Goal: Complete application form

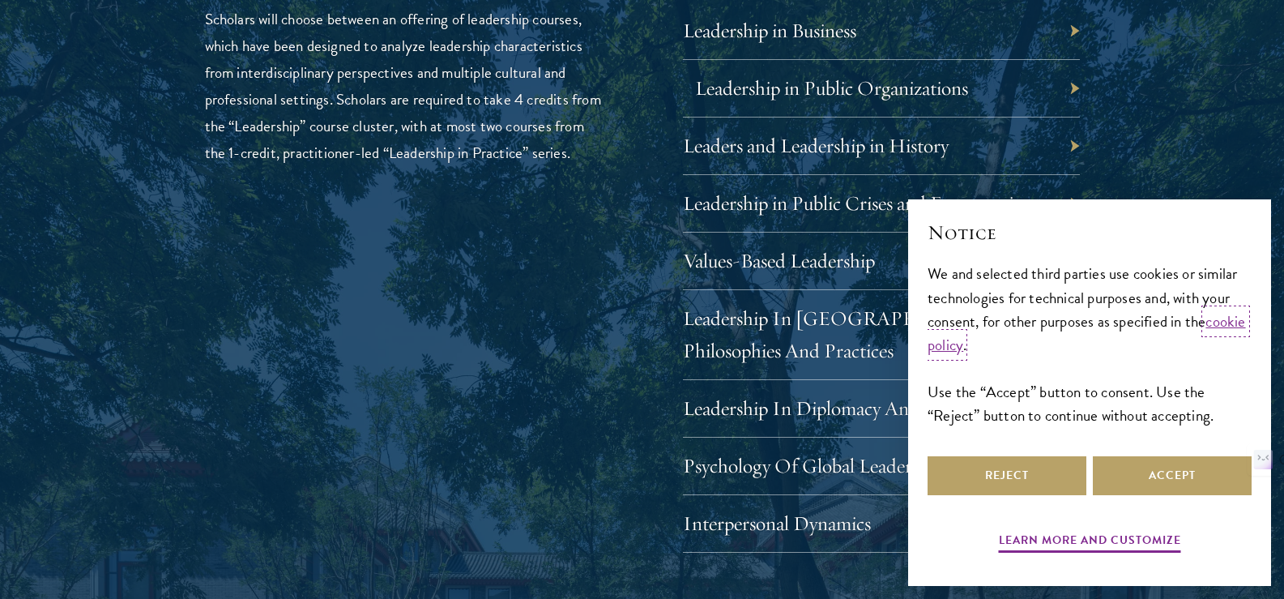
scroll to position [2835, 0]
click at [1143, 486] on button "Accept" at bounding box center [1172, 475] width 159 height 39
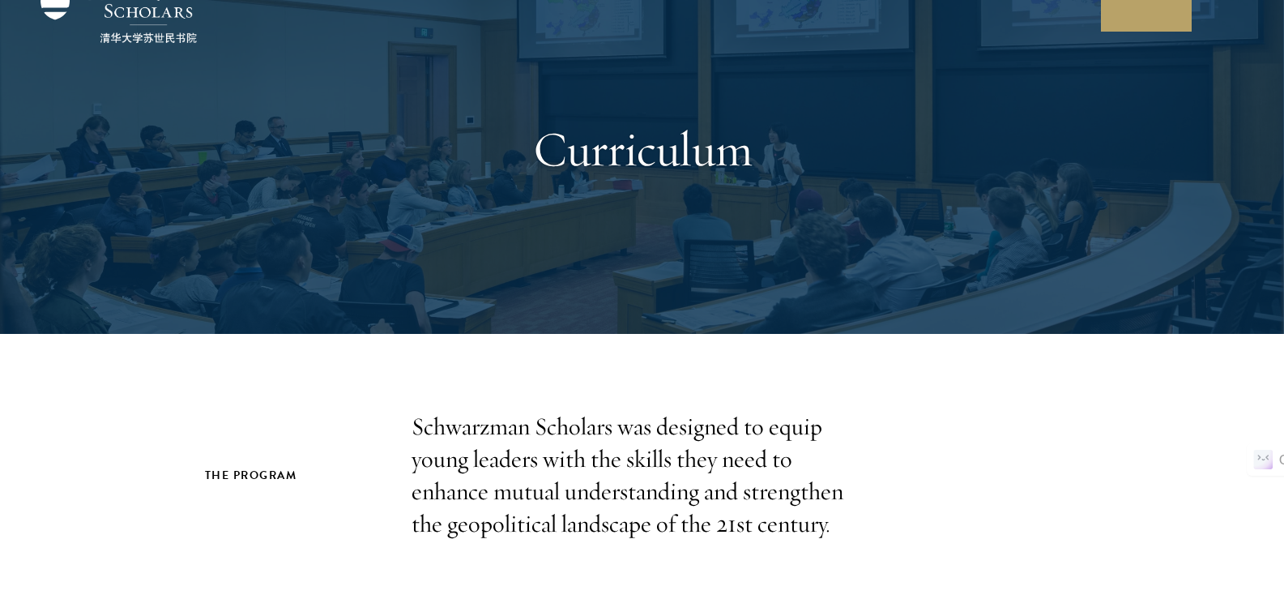
scroll to position [0, 0]
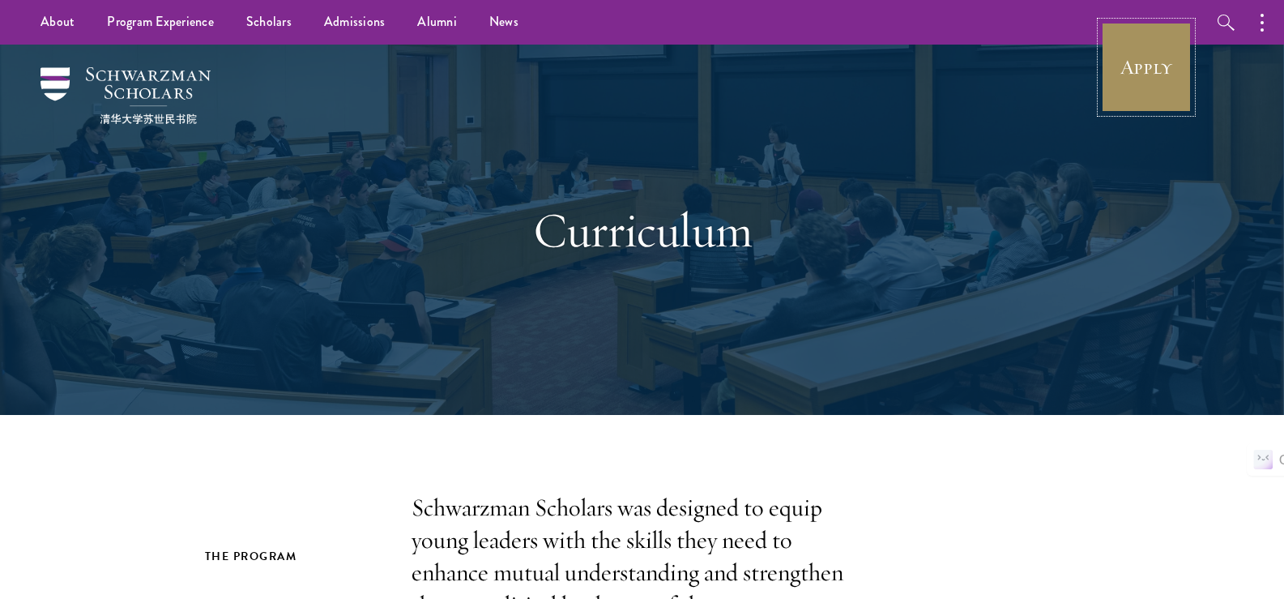
click at [1118, 67] on link "Apply" at bounding box center [1146, 67] width 91 height 91
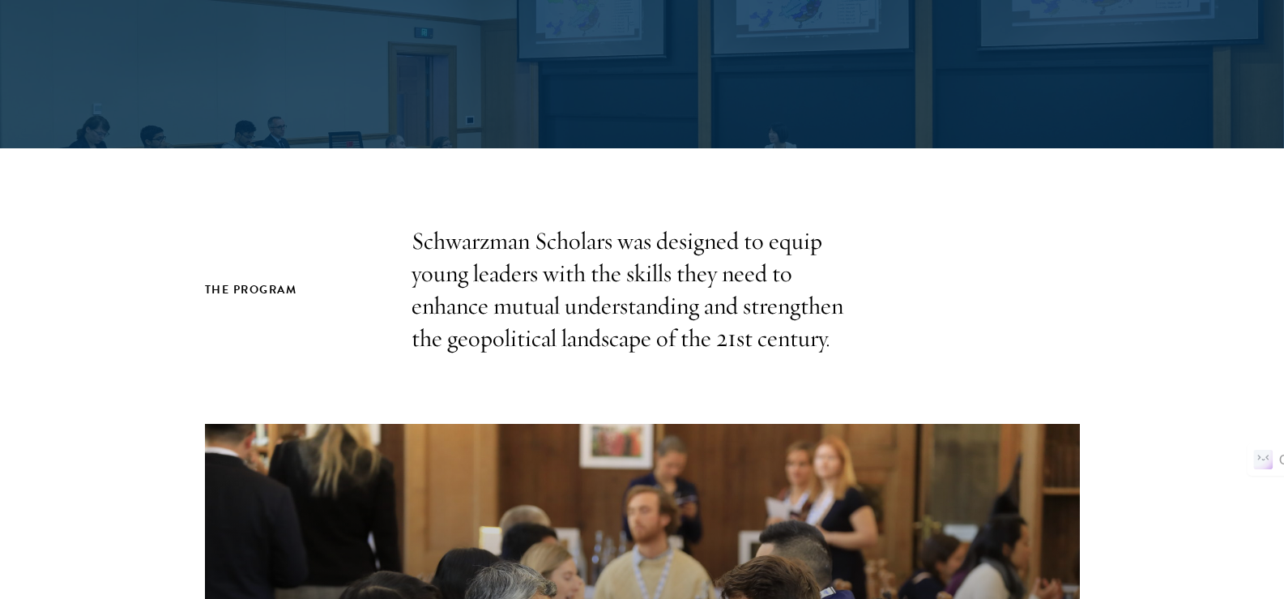
scroll to position [324, 0]
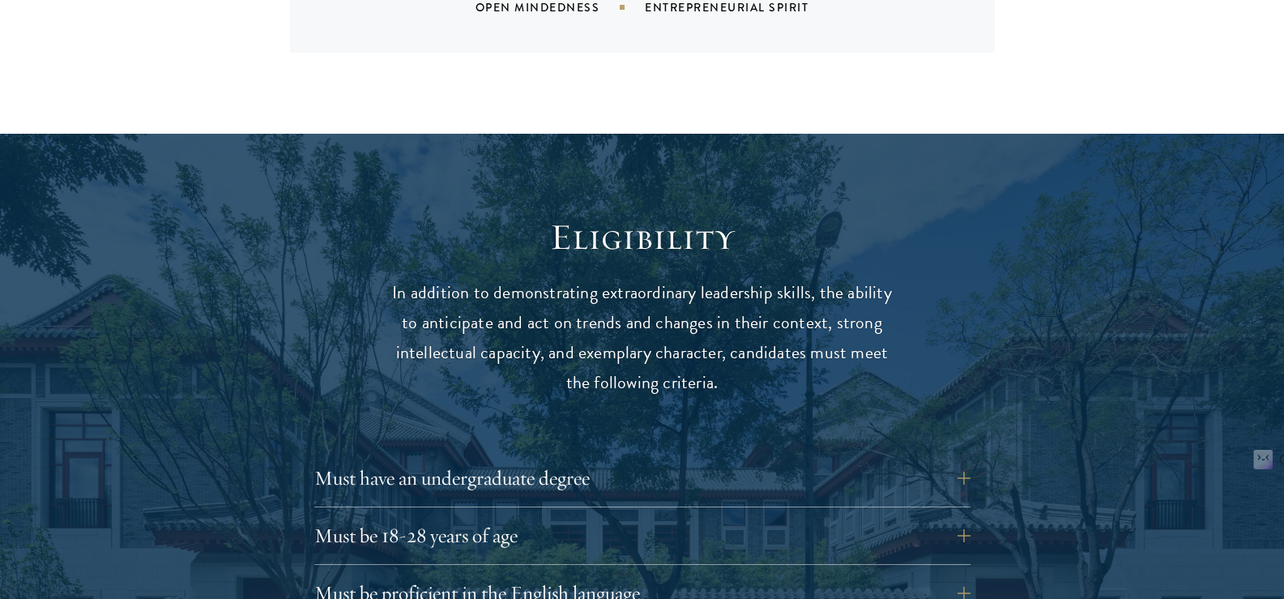
scroll to position [2187, 0]
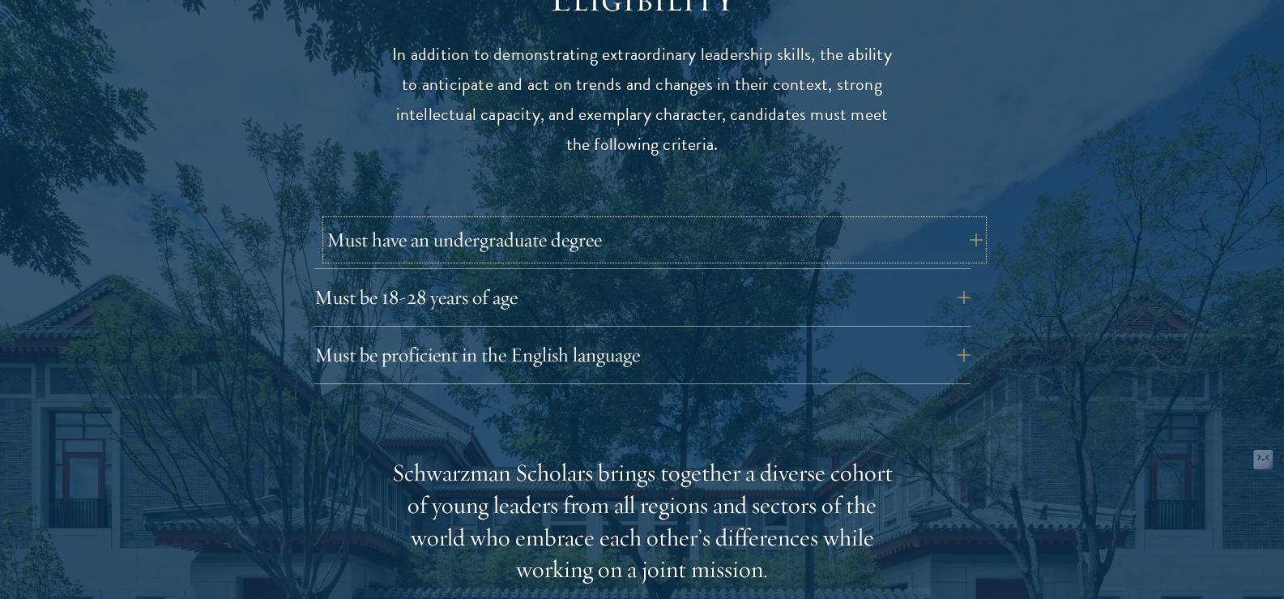
click at [970, 220] on button "Must have an undergraduate degree" at bounding box center [654, 239] width 656 height 39
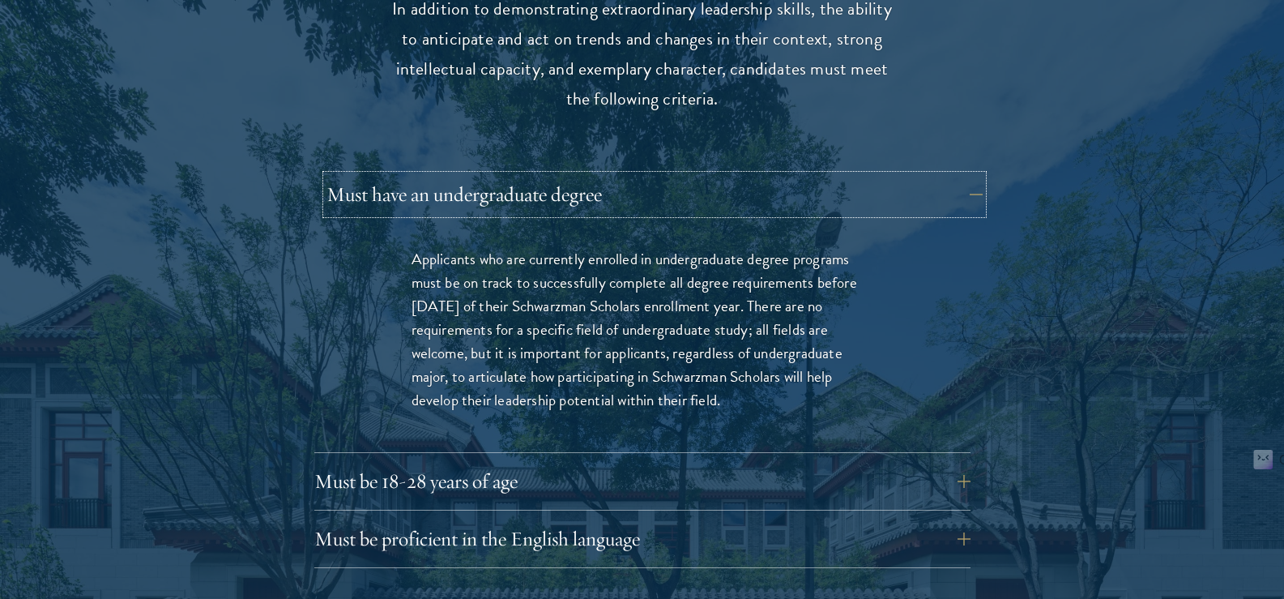
scroll to position [2268, 0]
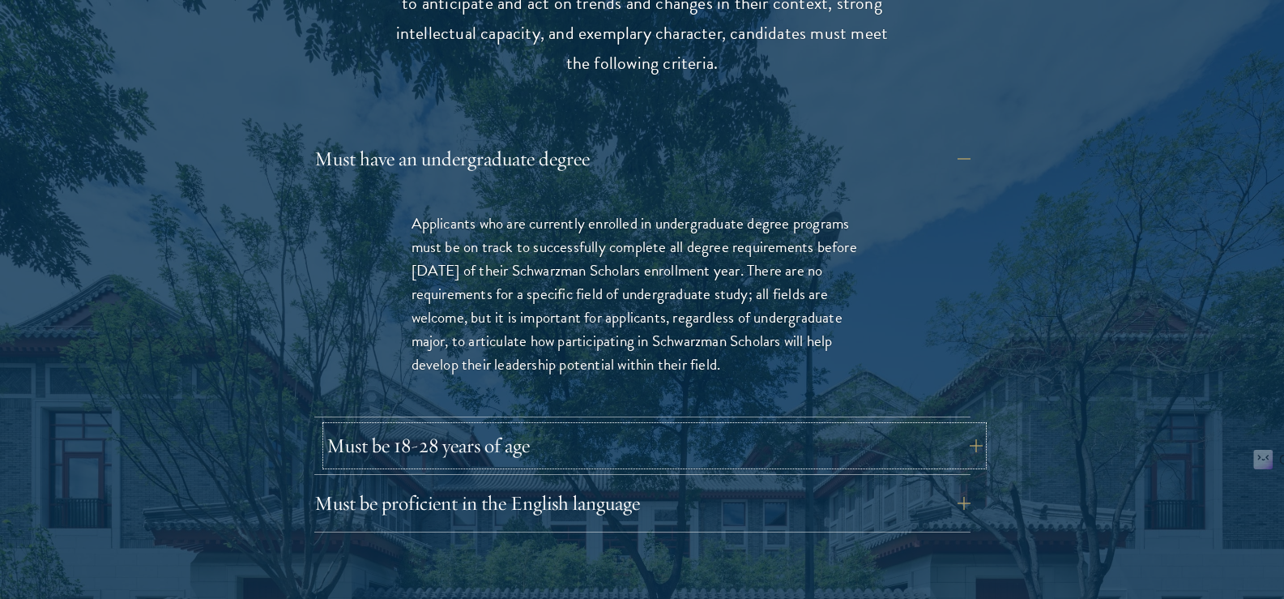
click at [659, 426] on button "Must be 18-28 years of age" at bounding box center [654, 445] width 656 height 39
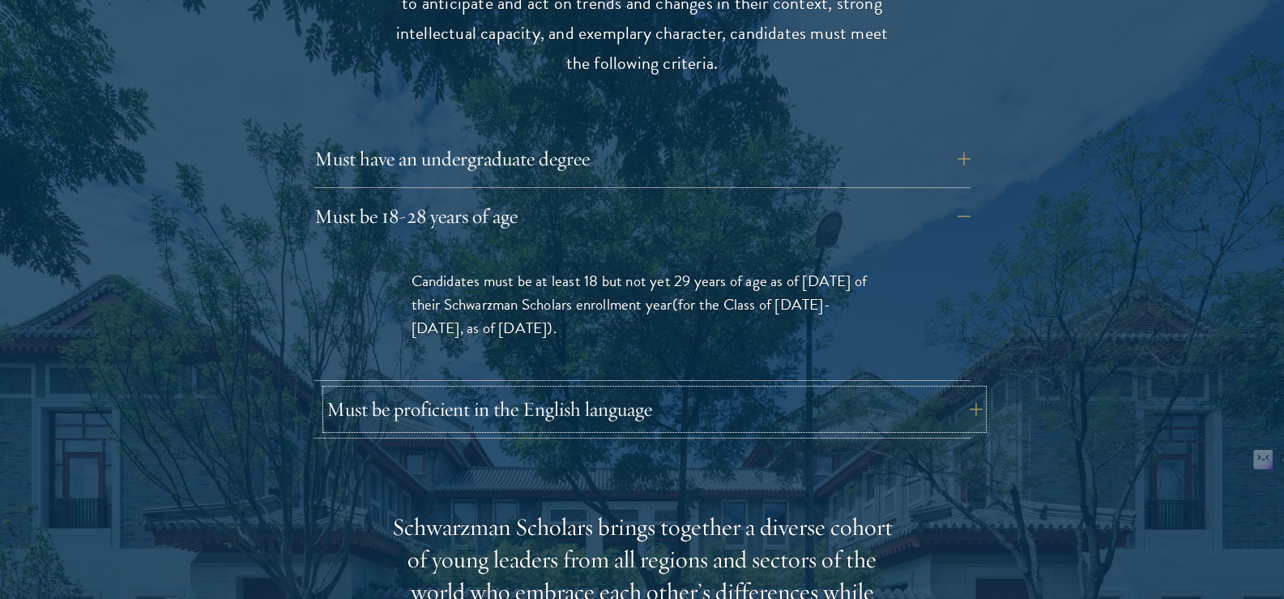
click at [568, 390] on button "Must be proficient in the English language" at bounding box center [654, 409] width 656 height 39
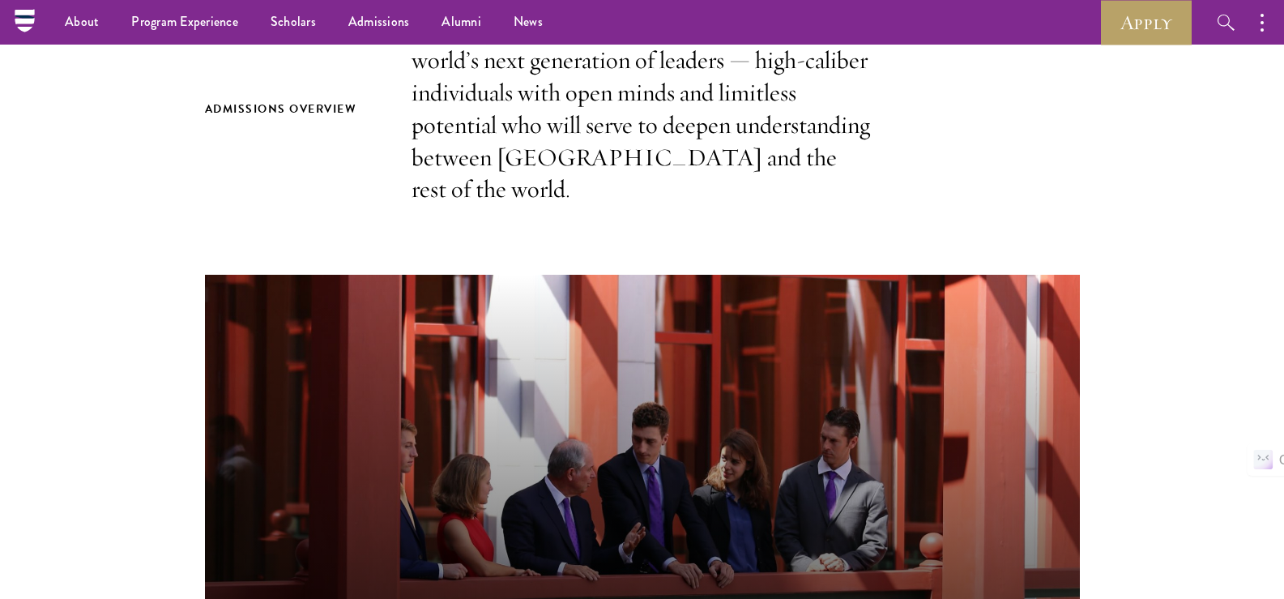
scroll to position [0, 0]
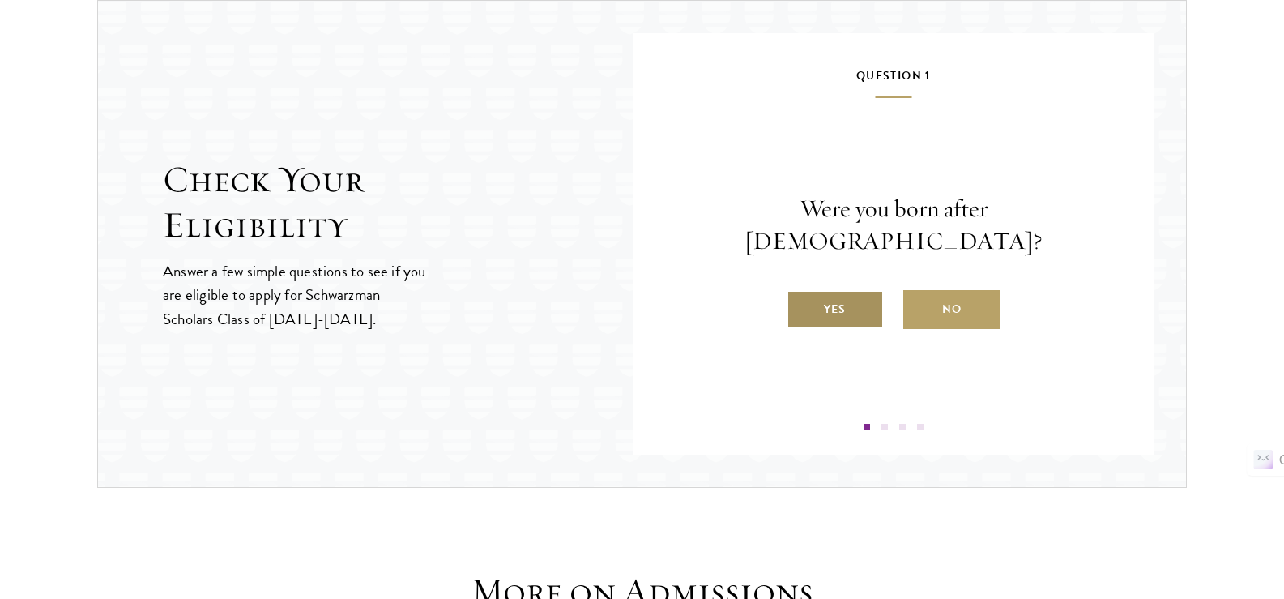
click at [829, 290] on label "Yes" at bounding box center [835, 309] width 97 height 39
click at [801, 292] on input "Yes" at bounding box center [794, 299] width 15 height 15
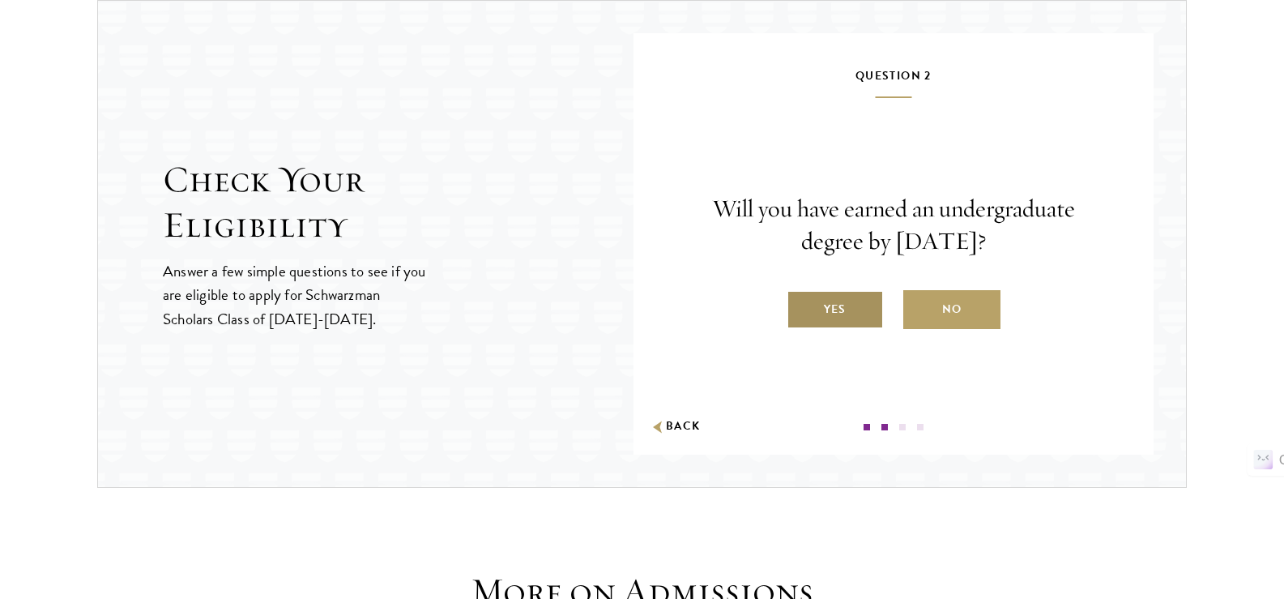
click at [839, 313] on label "Yes" at bounding box center [835, 309] width 97 height 39
click at [801, 306] on input "Yes" at bounding box center [794, 299] width 15 height 15
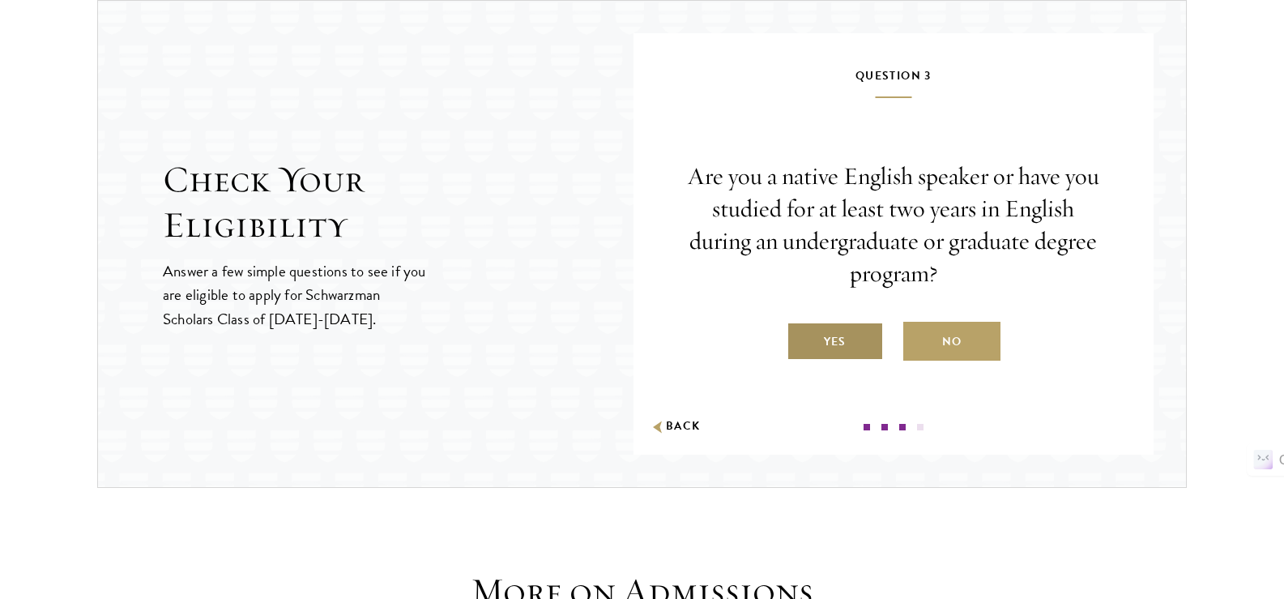
click at [826, 339] on label "Yes" at bounding box center [835, 341] width 97 height 39
click at [801, 339] on input "Yes" at bounding box center [794, 331] width 15 height 15
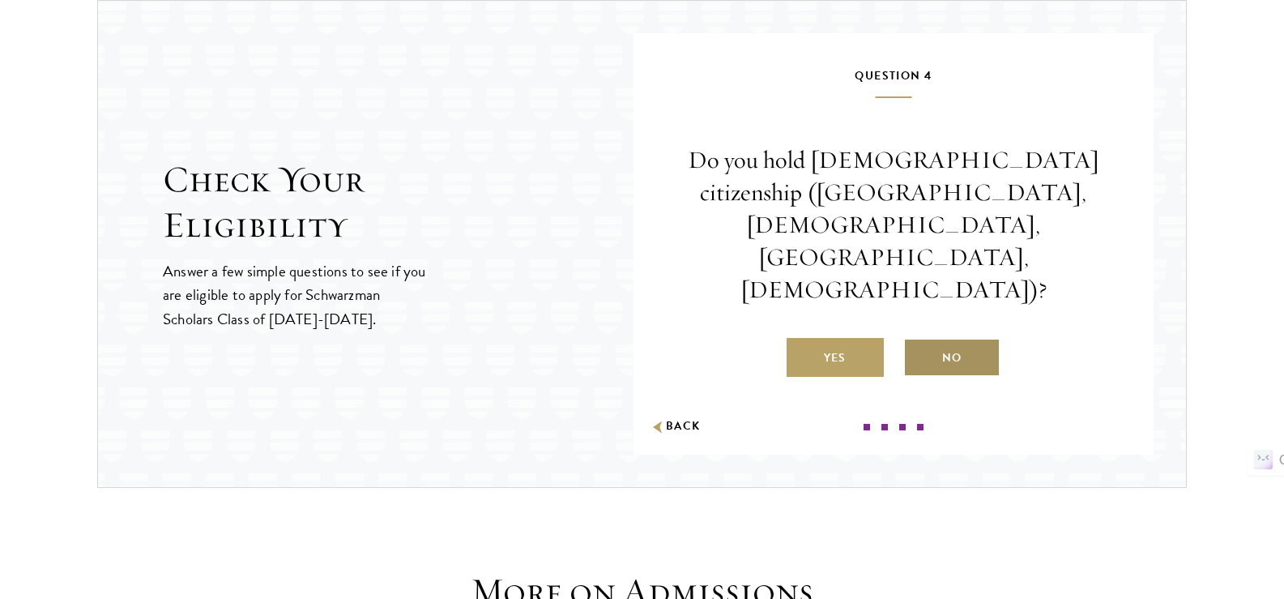
click at [944, 338] on label "No" at bounding box center [951, 357] width 97 height 39
click at [918, 340] on input "No" at bounding box center [910, 347] width 15 height 15
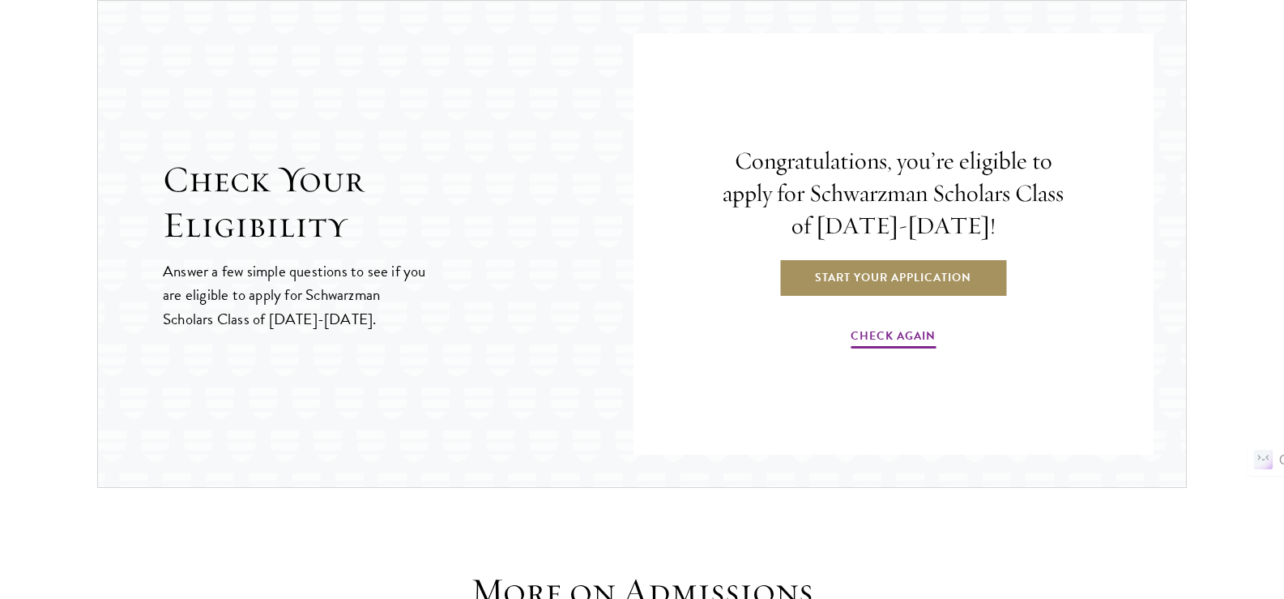
click at [868, 278] on link "Start Your Application" at bounding box center [893, 277] width 229 height 39
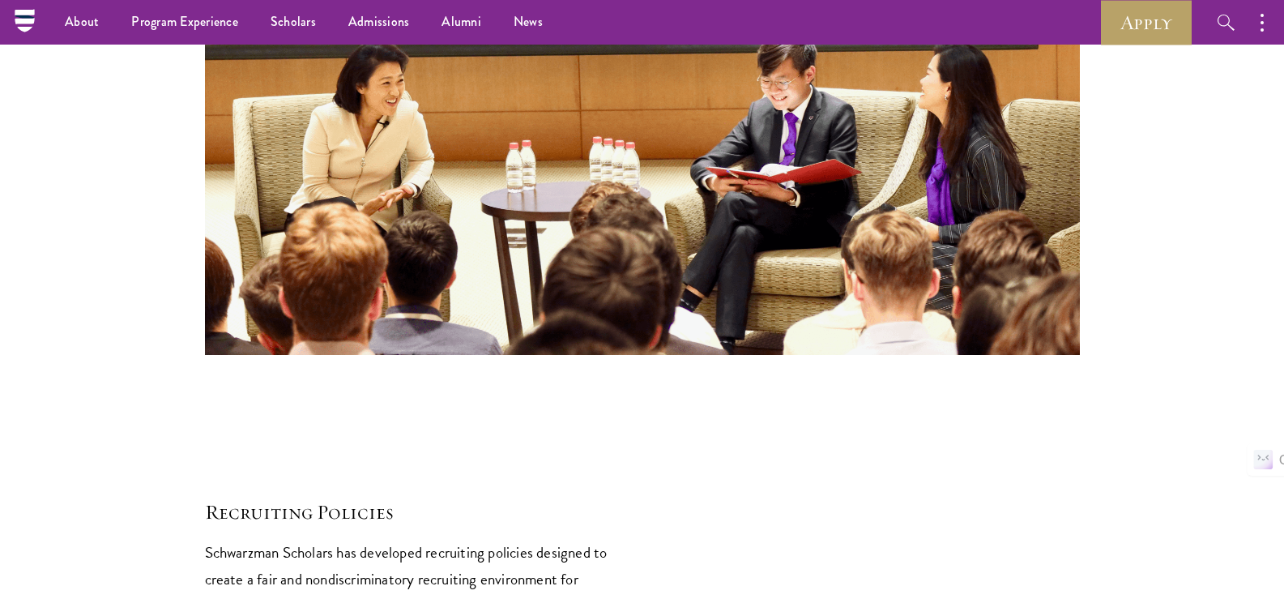
scroll to position [6967, 0]
